Goal: Information Seeking & Learning: Learn about a topic

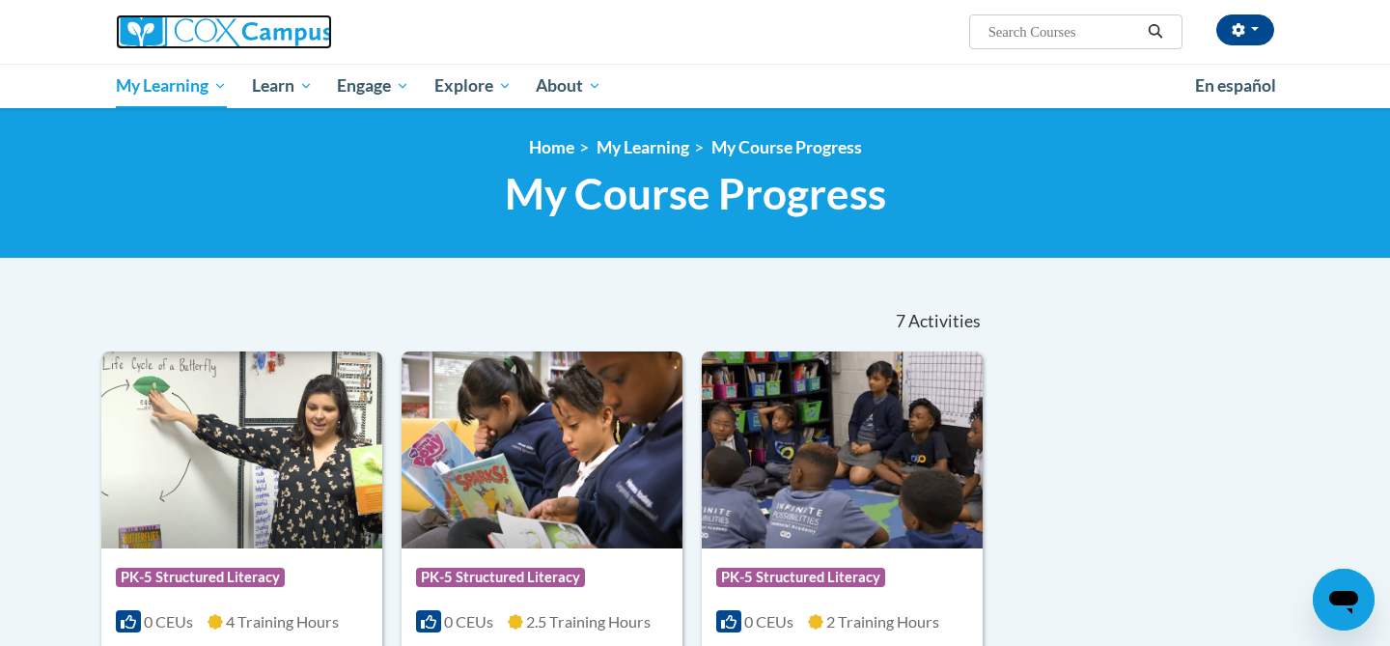
click at [283, 30] on img at bounding box center [224, 31] width 216 height 35
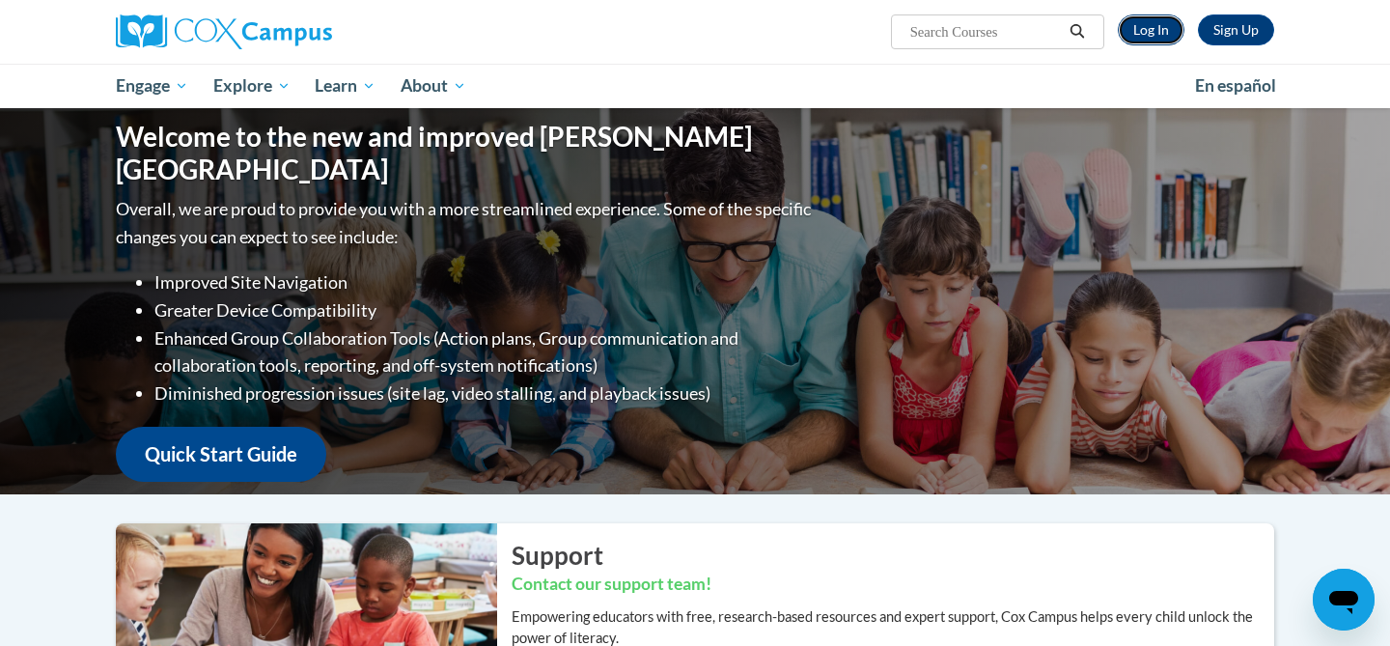
click at [1150, 31] on link "Log In" at bounding box center [1151, 29] width 67 height 31
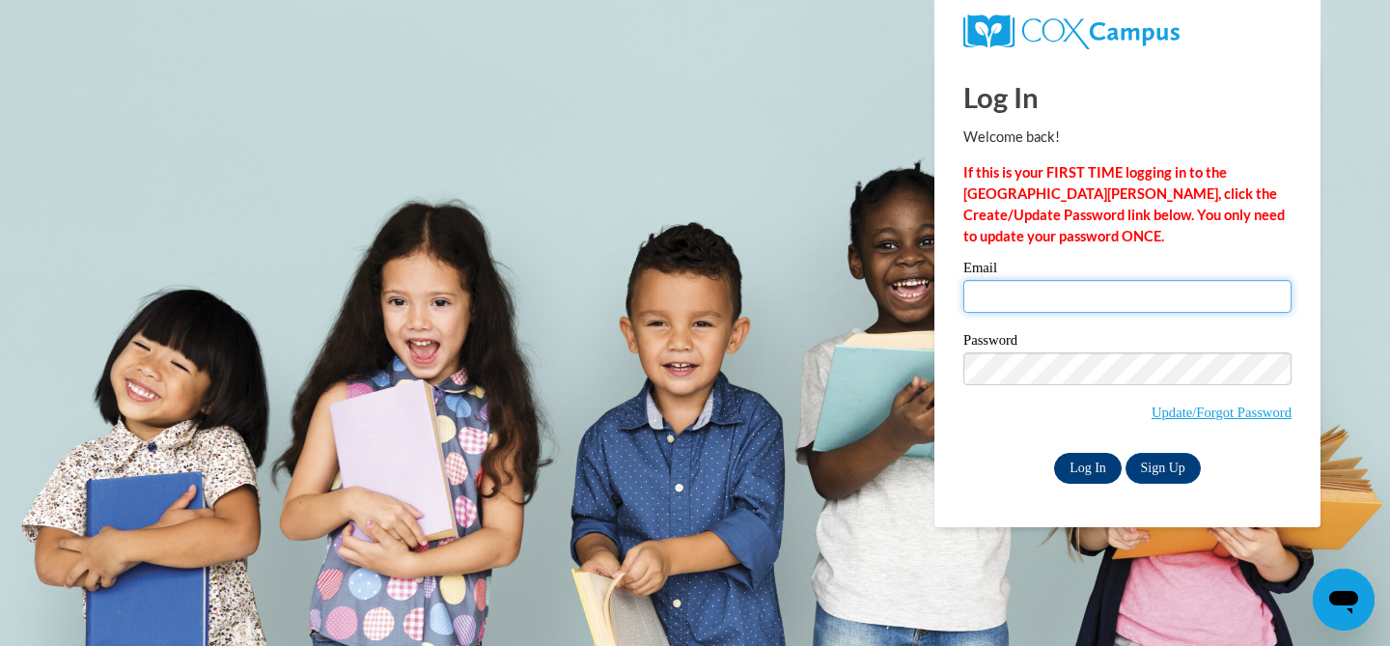
type input "jodilutzke@sasd.net"
click at [1082, 468] on input "Log In" at bounding box center [1088, 468] width 68 height 31
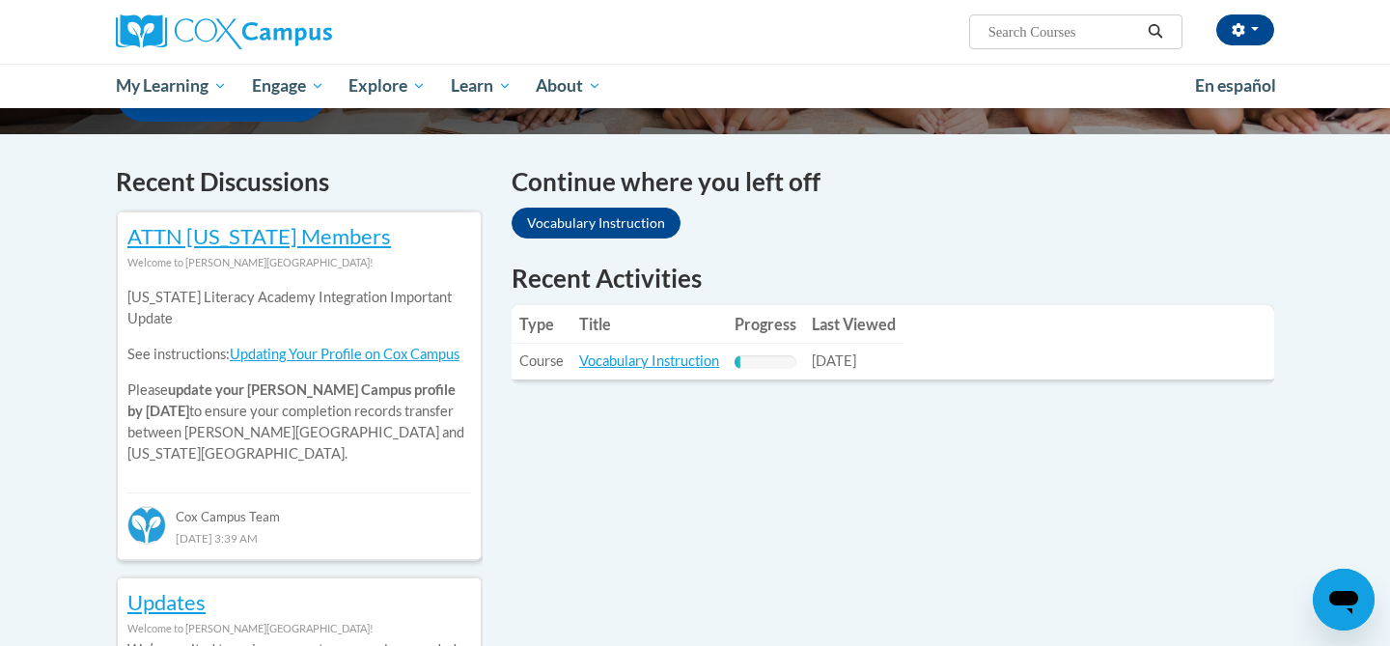
scroll to position [545, 0]
click at [643, 220] on link "Vocabulary Instruction" at bounding box center [596, 222] width 169 height 31
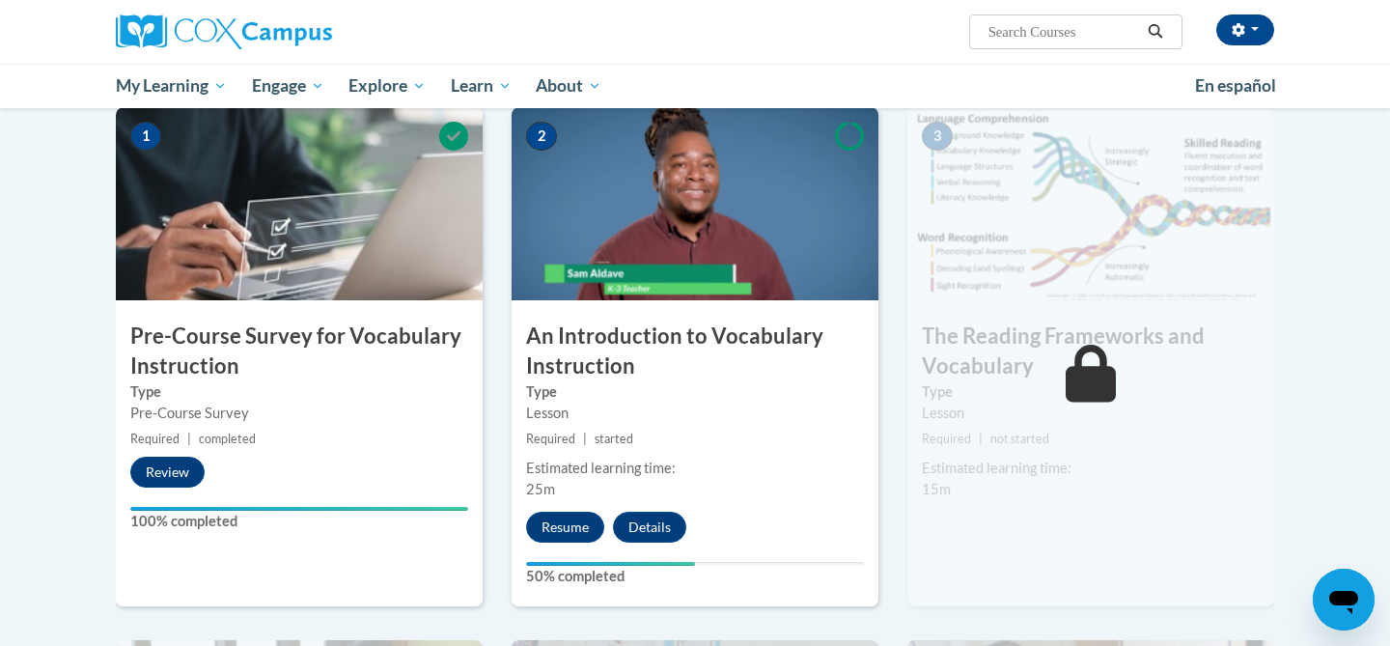
scroll to position [399, 0]
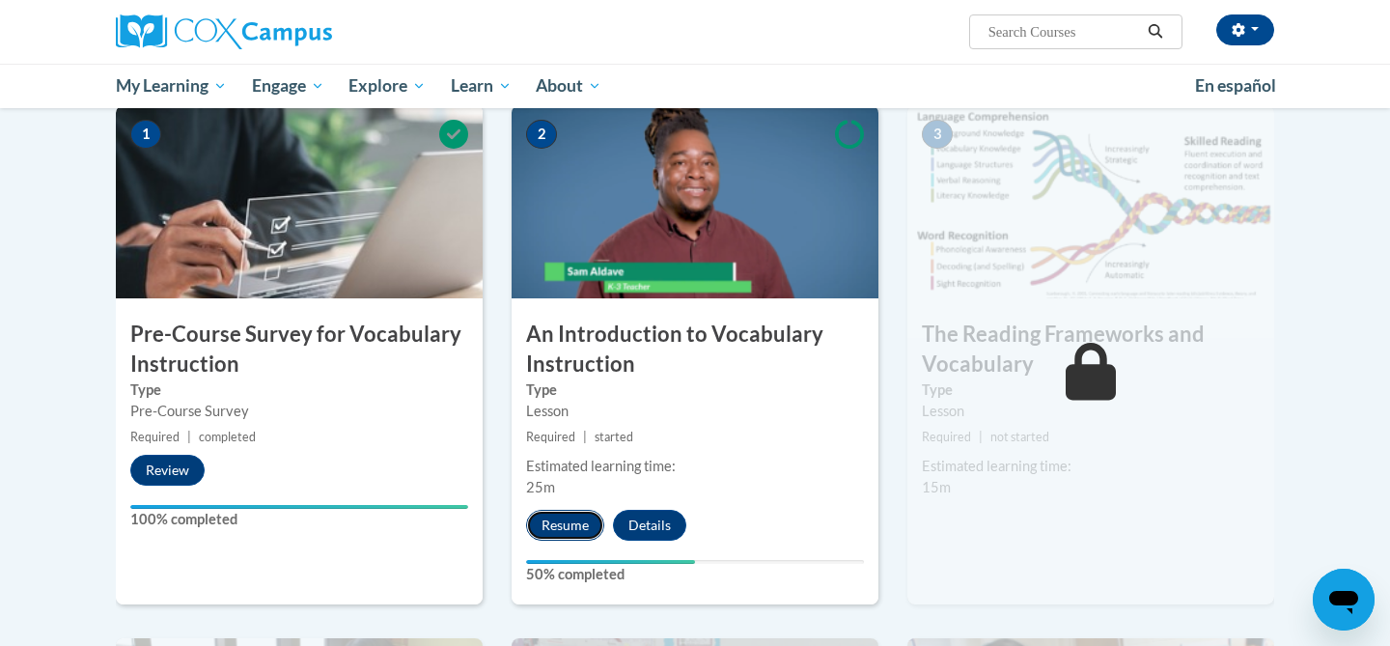
click at [566, 529] on button "Resume" at bounding box center [565, 525] width 78 height 31
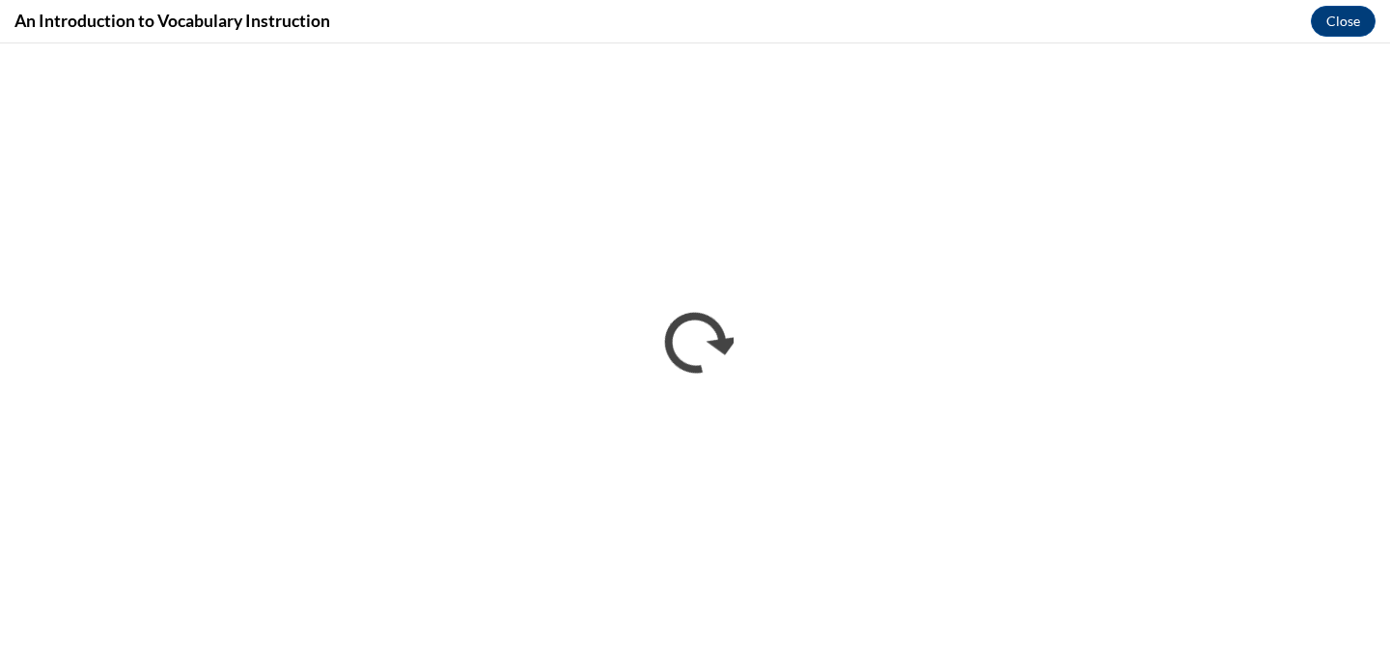
scroll to position [0, 0]
